Goal: Information Seeking & Learning: Learn about a topic

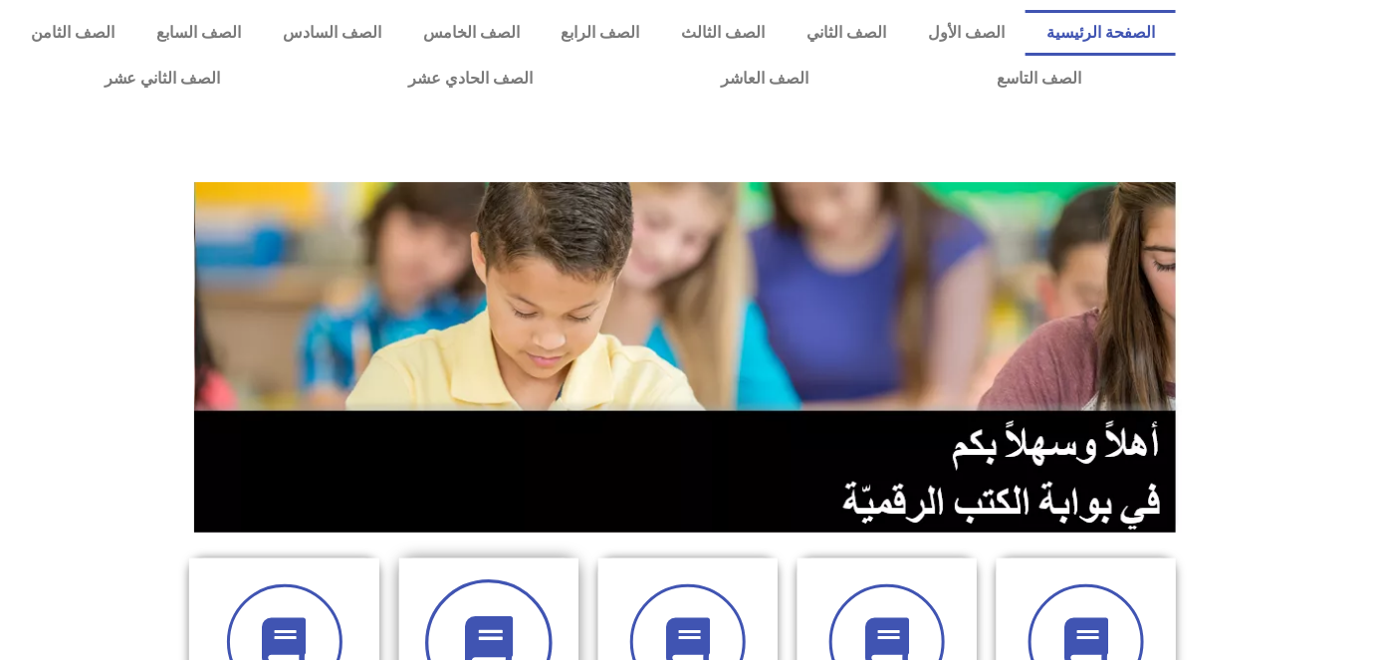
click at [498, 637] on icon at bounding box center [489, 643] width 55 height 55
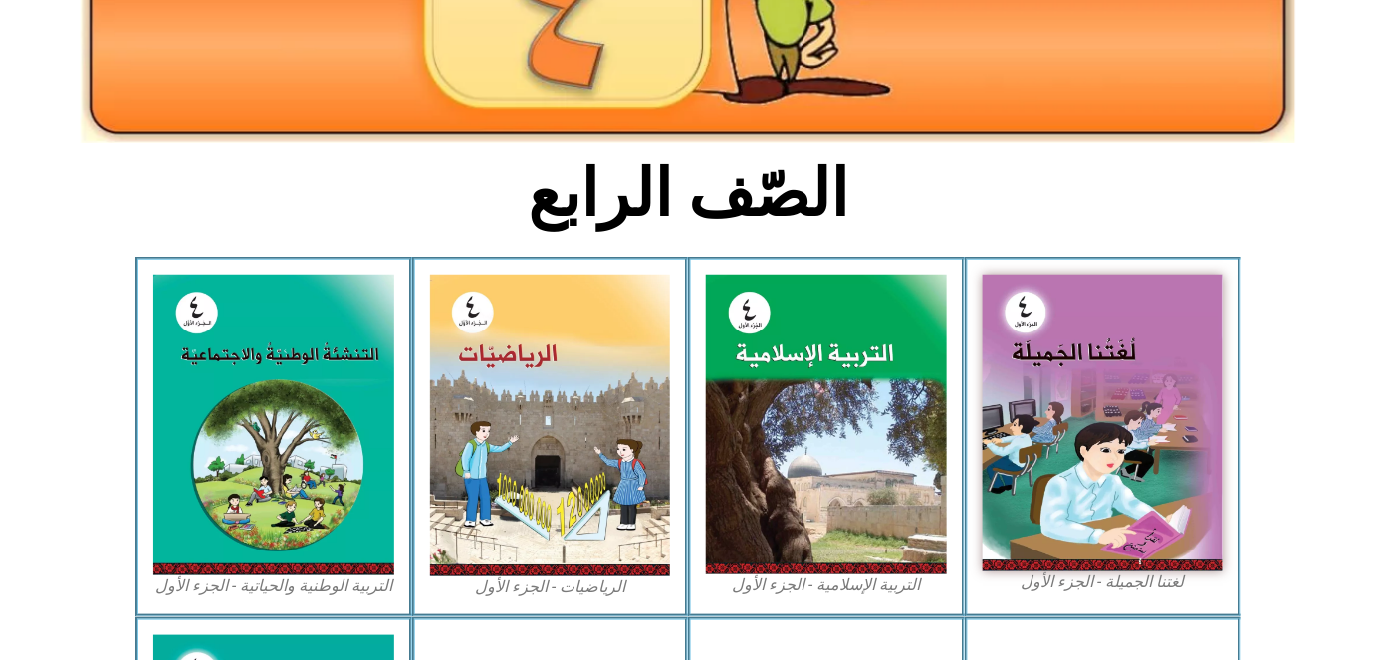
scroll to position [398, 0]
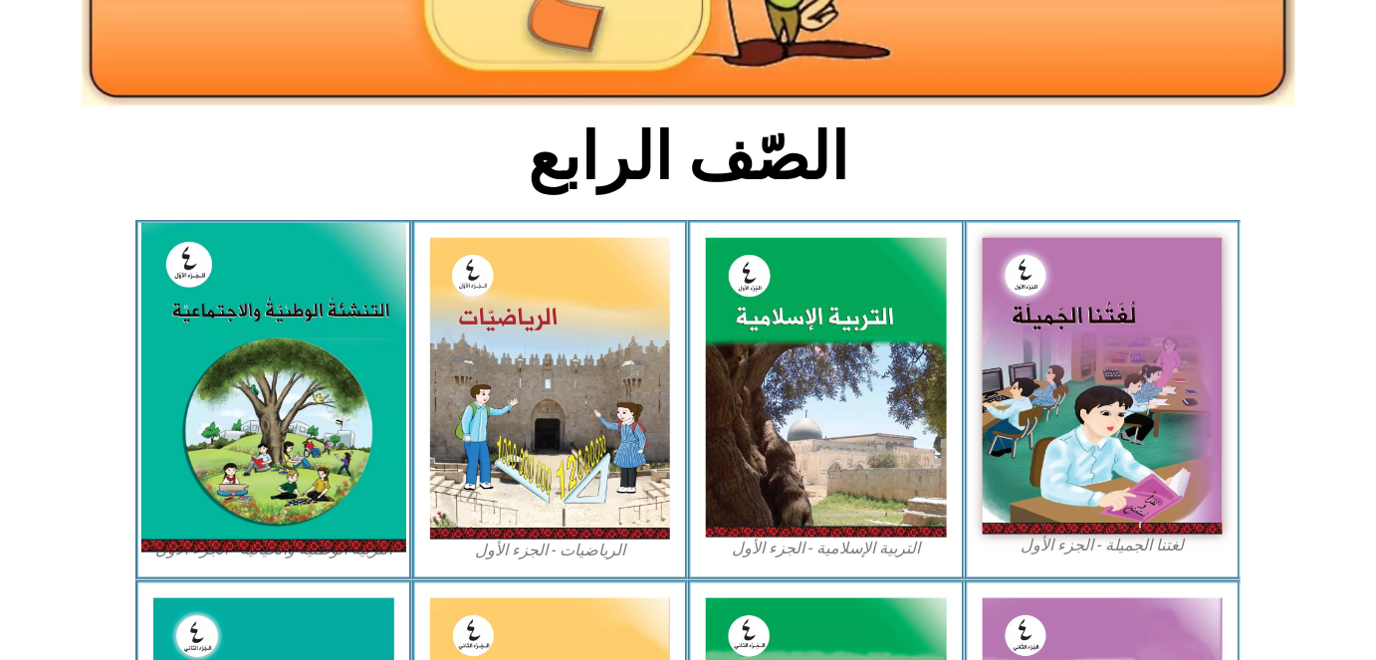
click at [223, 485] on img at bounding box center [273, 387] width 265 height 329
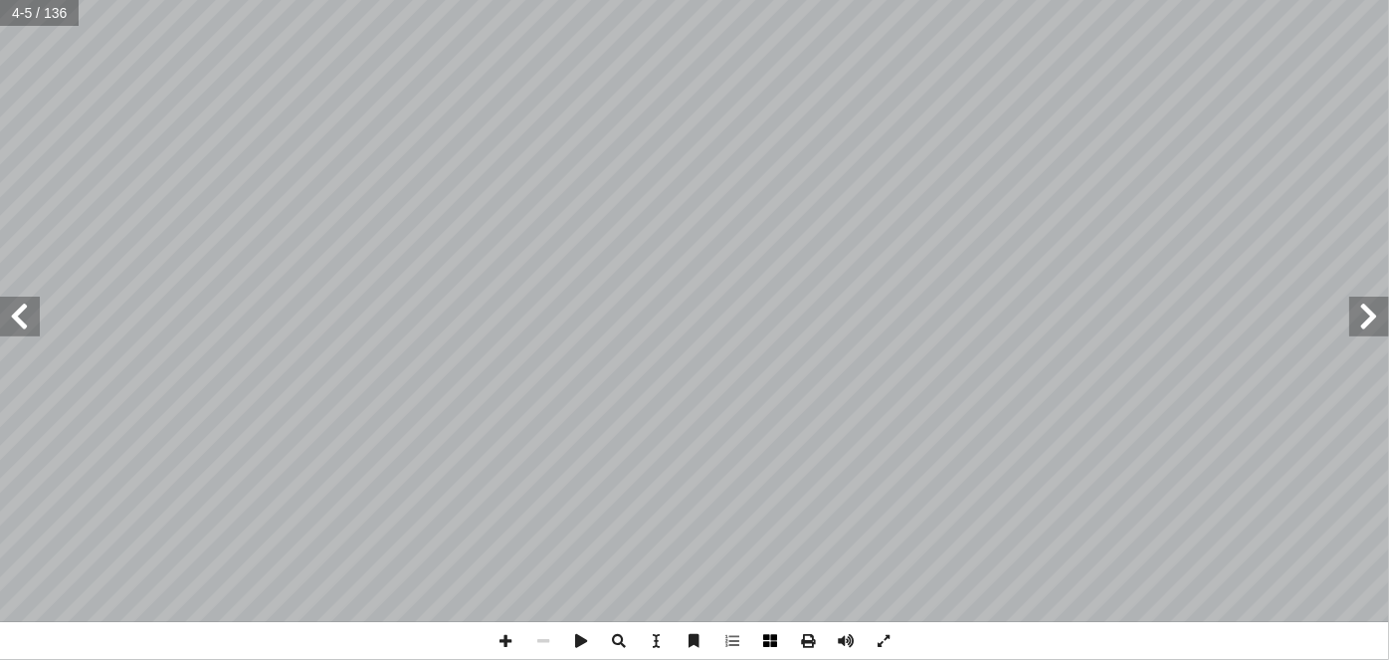
click at [772, 635] on span at bounding box center [770, 641] width 38 height 38
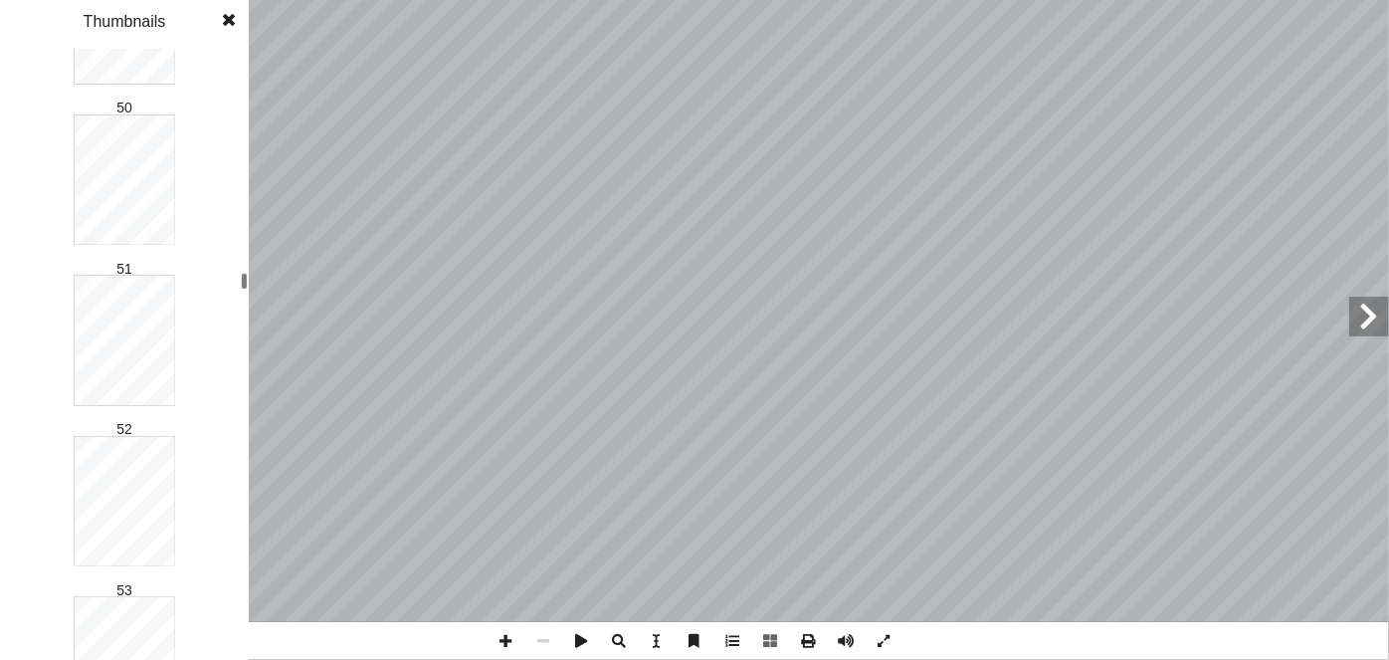
click at [243, 281] on div at bounding box center [244, 281] width 7 height 17
